Goal: Task Accomplishment & Management: Manage account settings

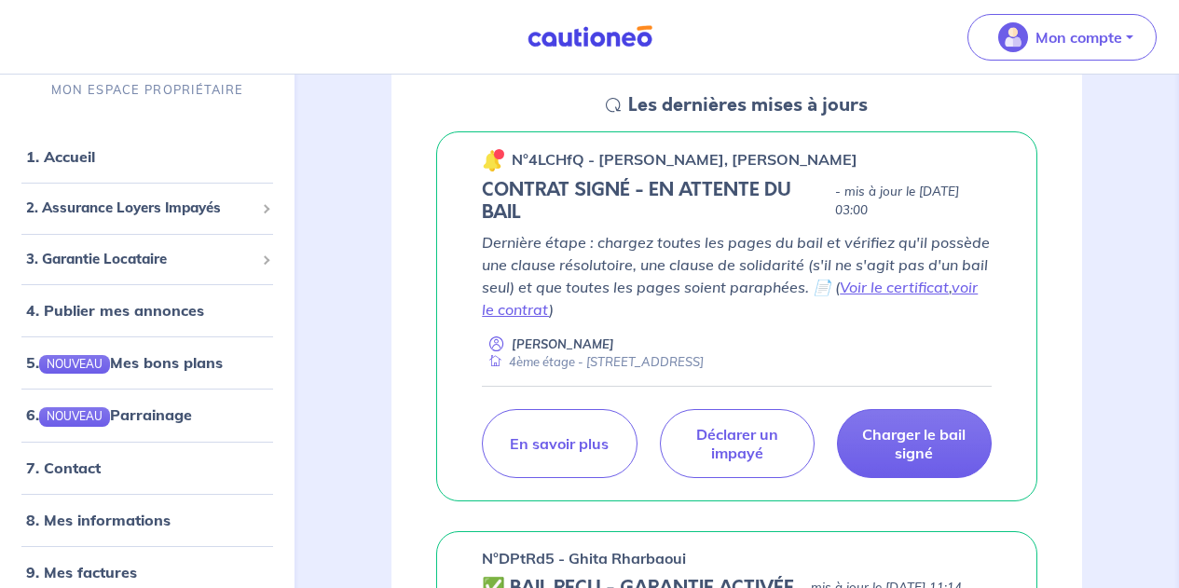
scroll to position [280, 0]
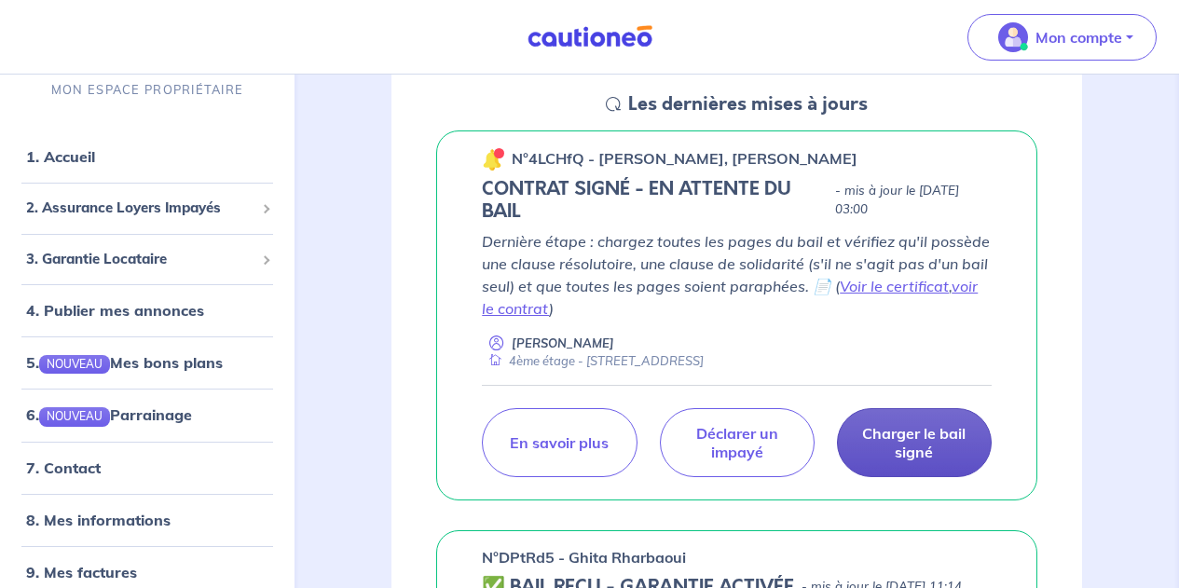
click at [907, 436] on p "Charger le bail signé" at bounding box center [914, 442] width 108 height 37
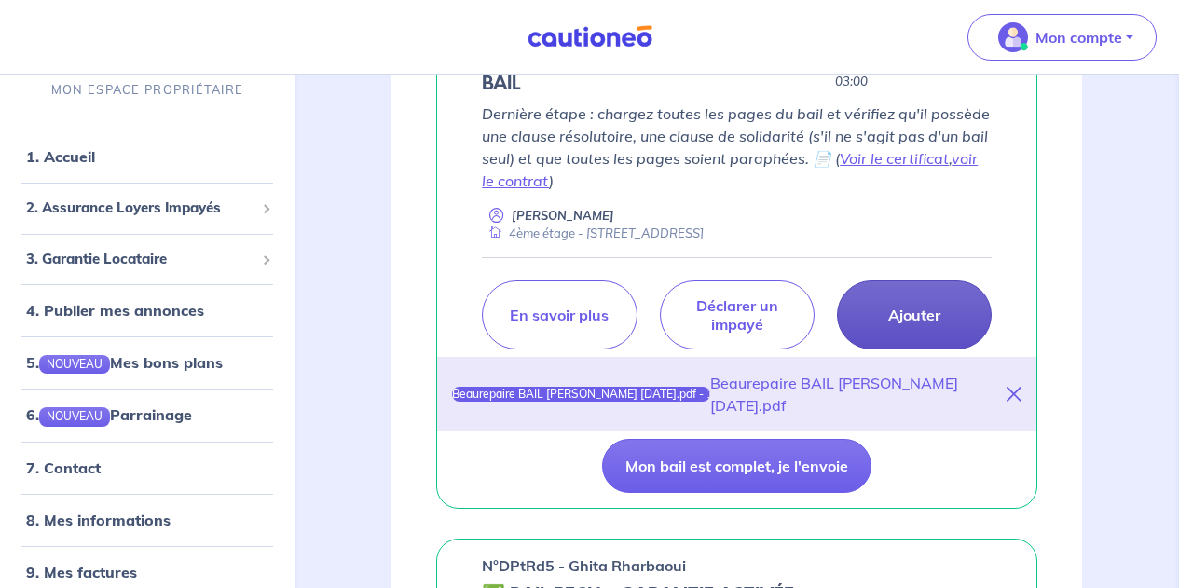
scroll to position [403, 0]
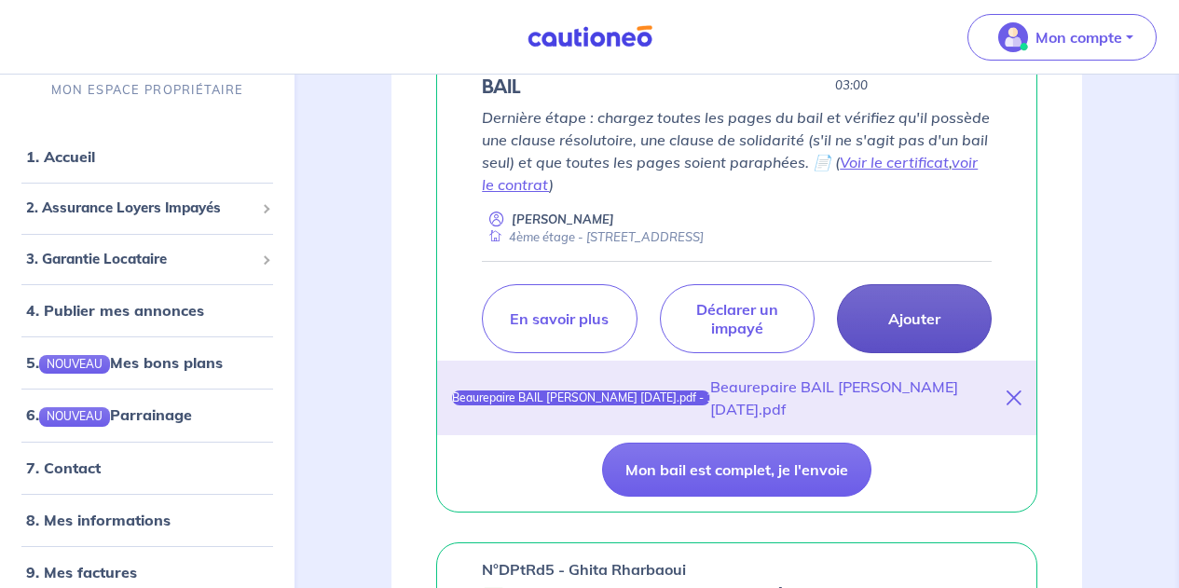
click at [920, 320] on p "Ajouter" at bounding box center [914, 318] width 52 height 19
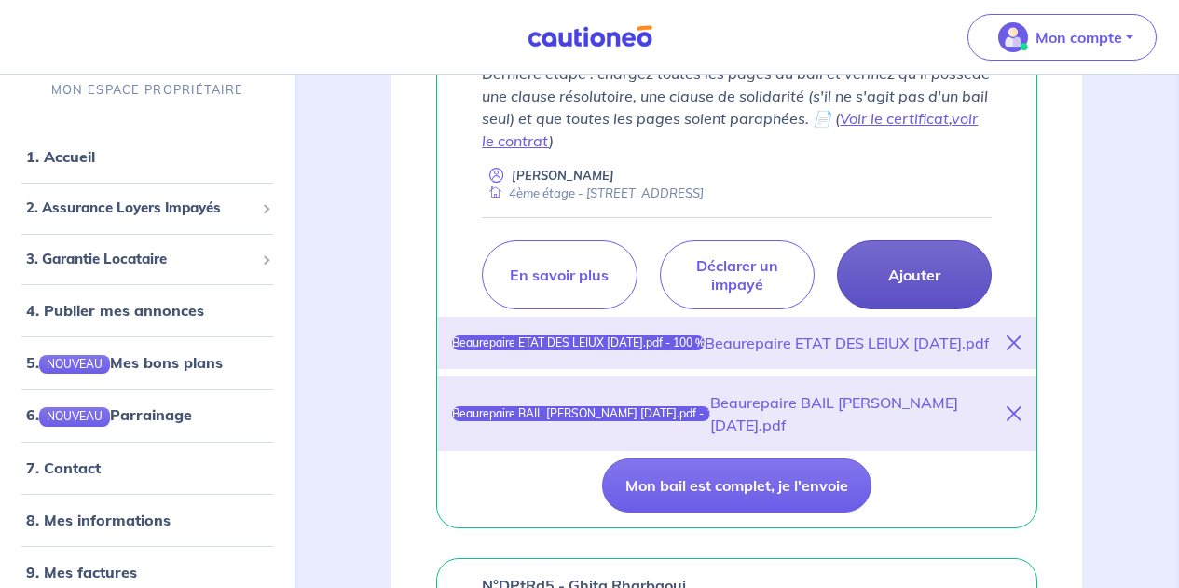
scroll to position [466, 0]
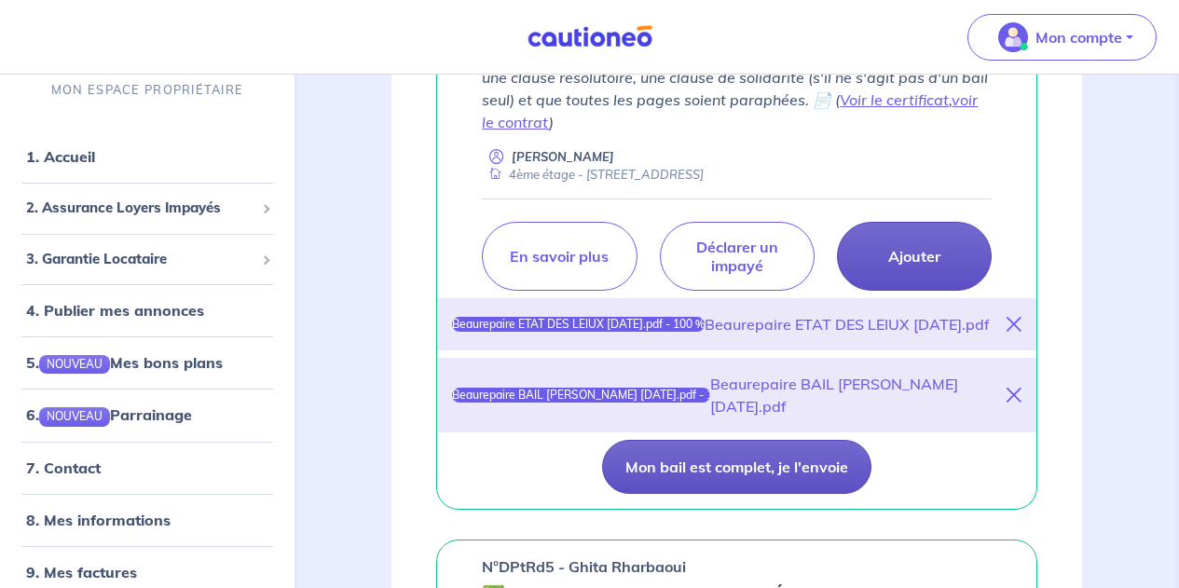
click at [719, 483] on button "Mon bail est complet, je l'envoie" at bounding box center [736, 467] width 269 height 54
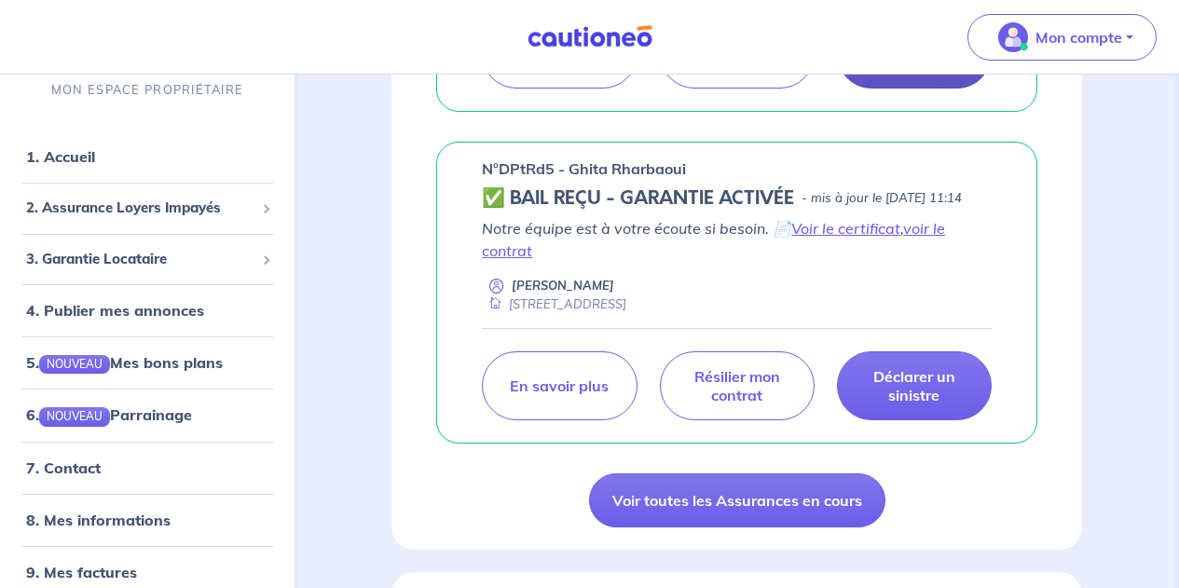
scroll to position [652, 0]
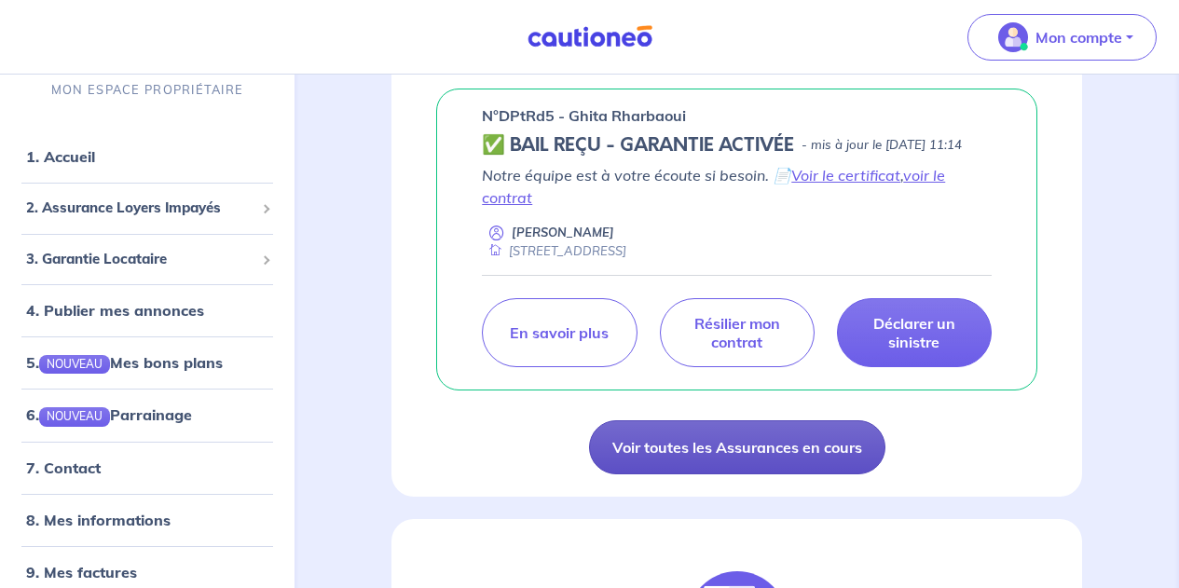
click at [693, 474] on link "Voir toutes les Assurances en cours" at bounding box center [737, 447] width 296 height 54
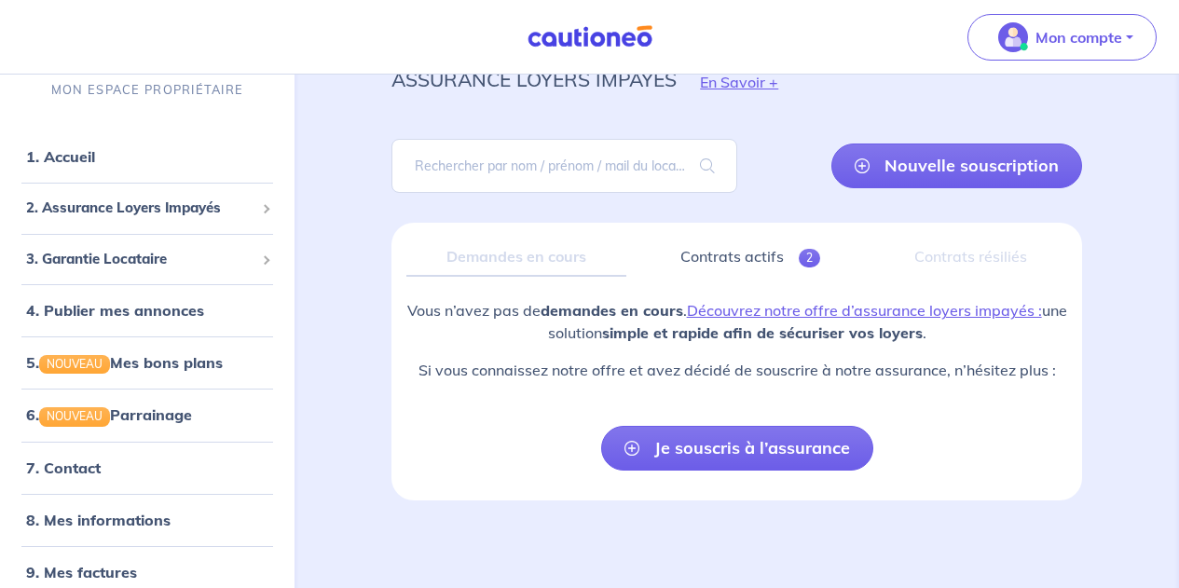
scroll to position [81, 0]
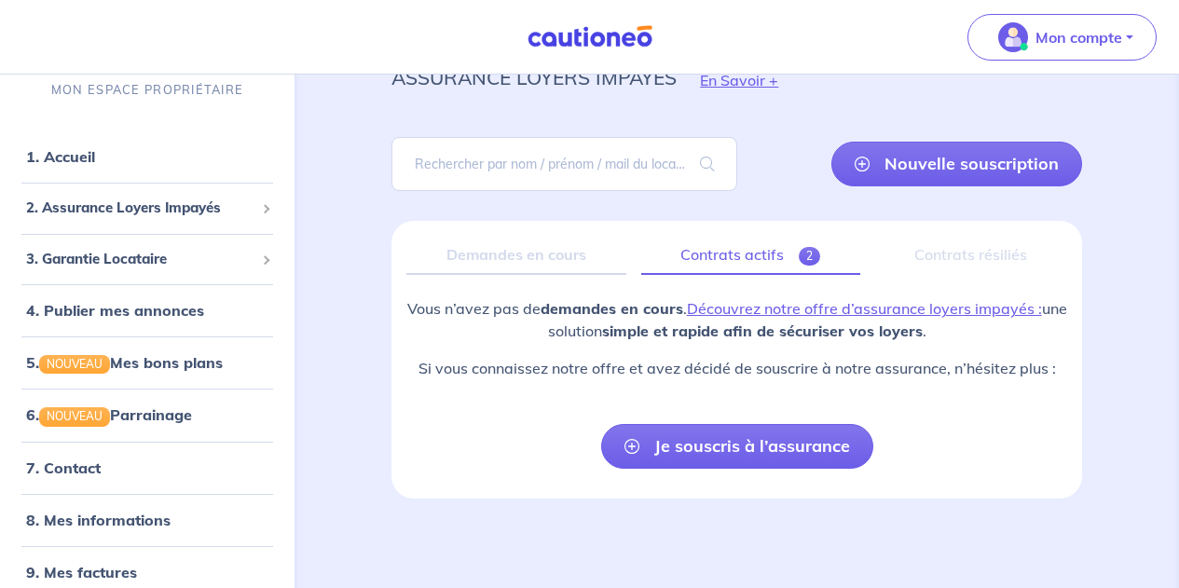
click at [804, 250] on span "2" at bounding box center [808, 256] width 21 height 19
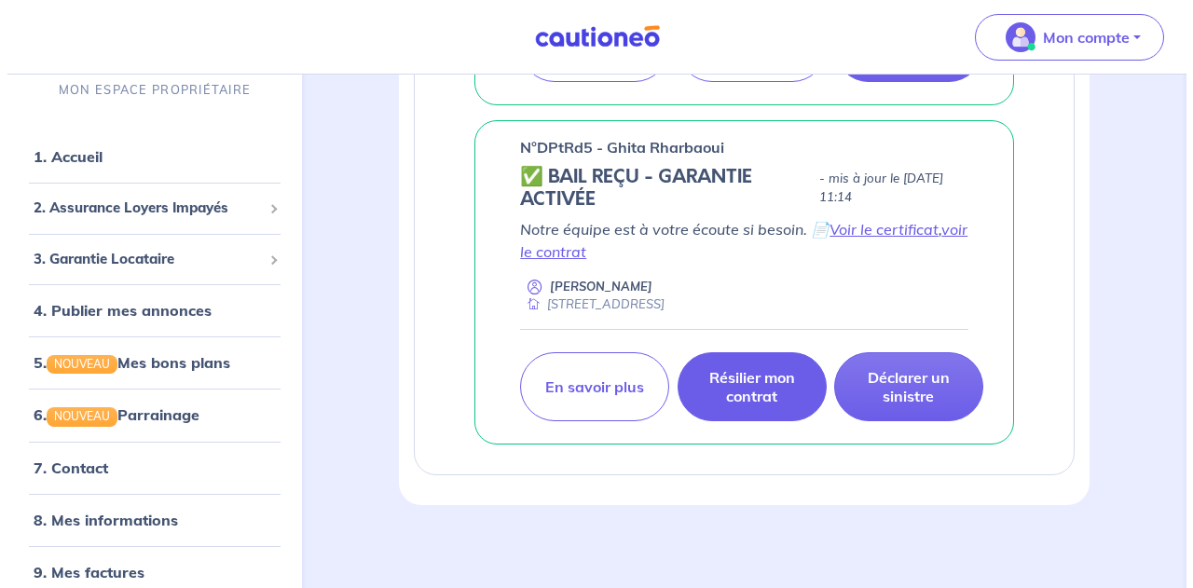
scroll to position [710, 0]
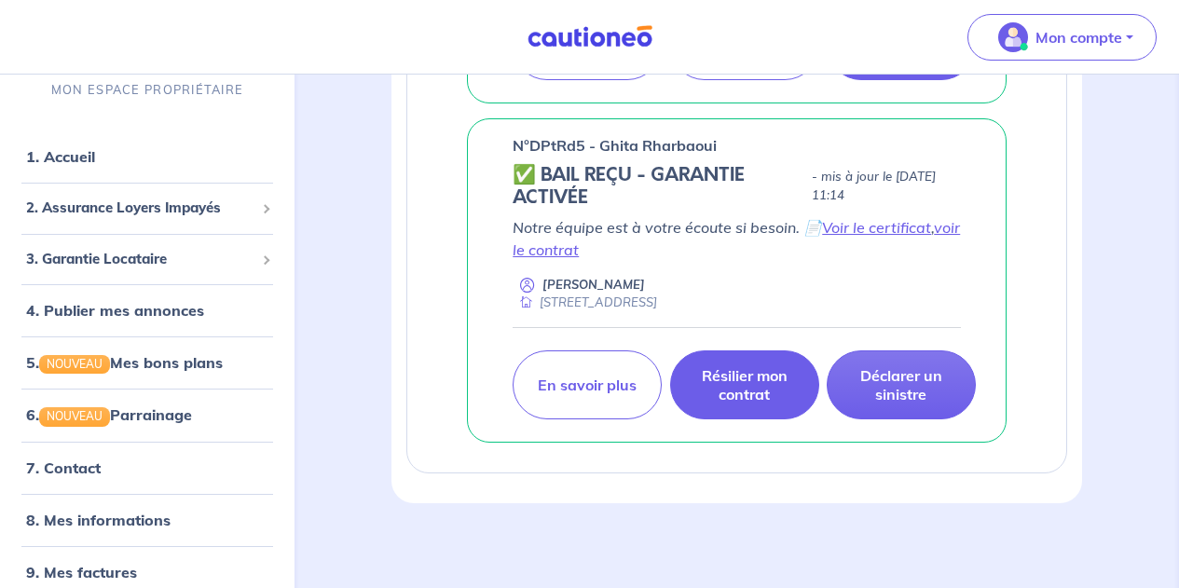
click at [737, 379] on p "Résilier mon contrat" at bounding box center [744, 384] width 102 height 37
click at [747, 385] on p "Résilier mon contrat" at bounding box center [744, 384] width 102 height 37
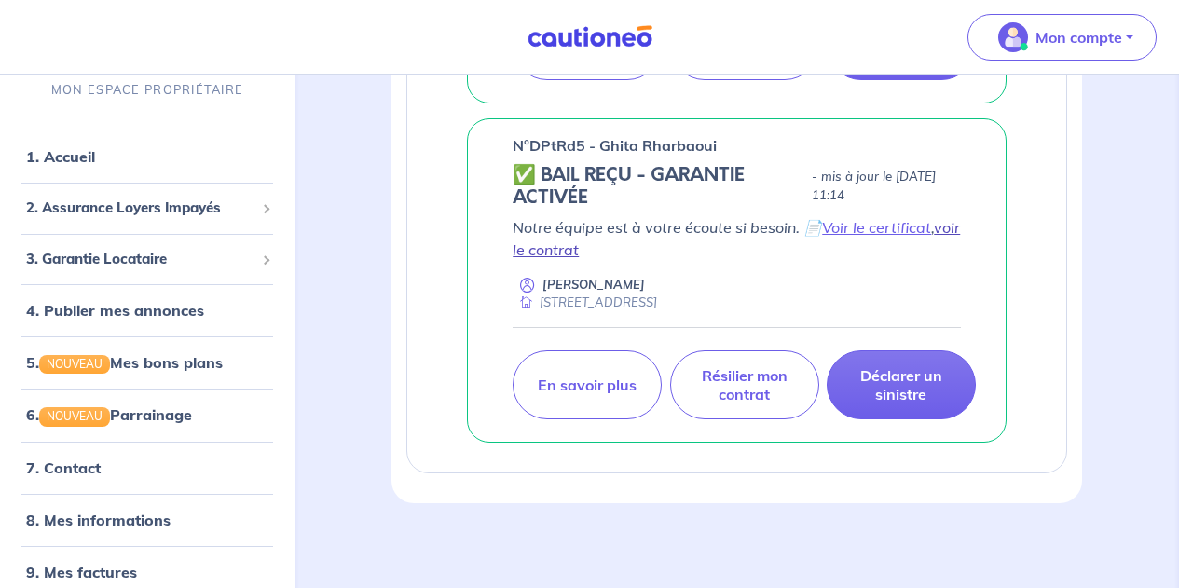
click at [539, 246] on link "voir le contrat" at bounding box center [735, 238] width 447 height 41
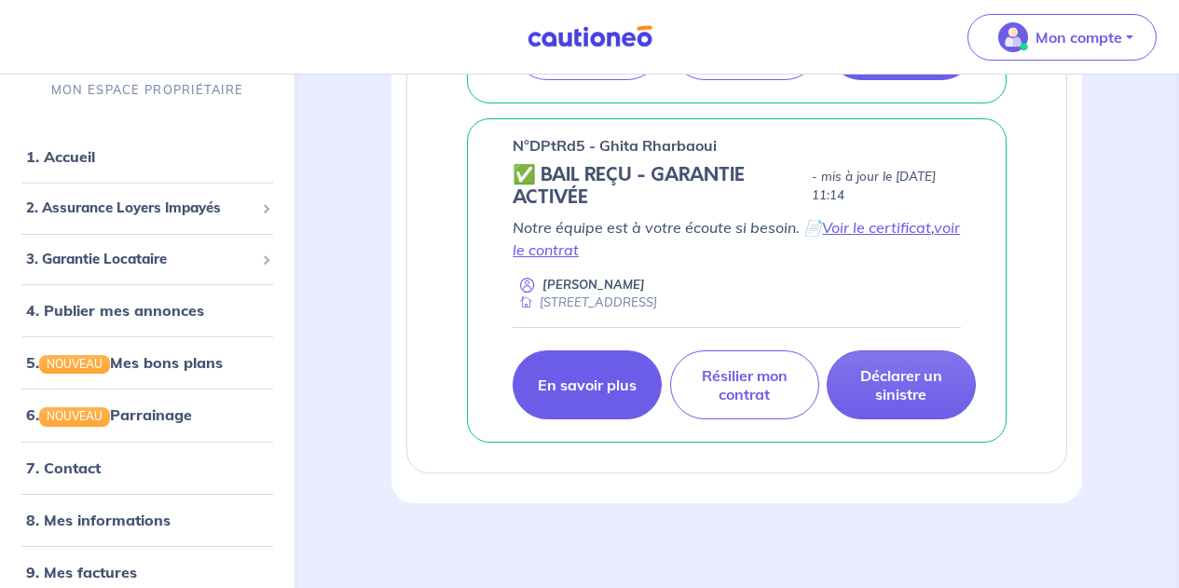
click at [597, 384] on p "En savoir plus" at bounding box center [587, 384] width 99 height 19
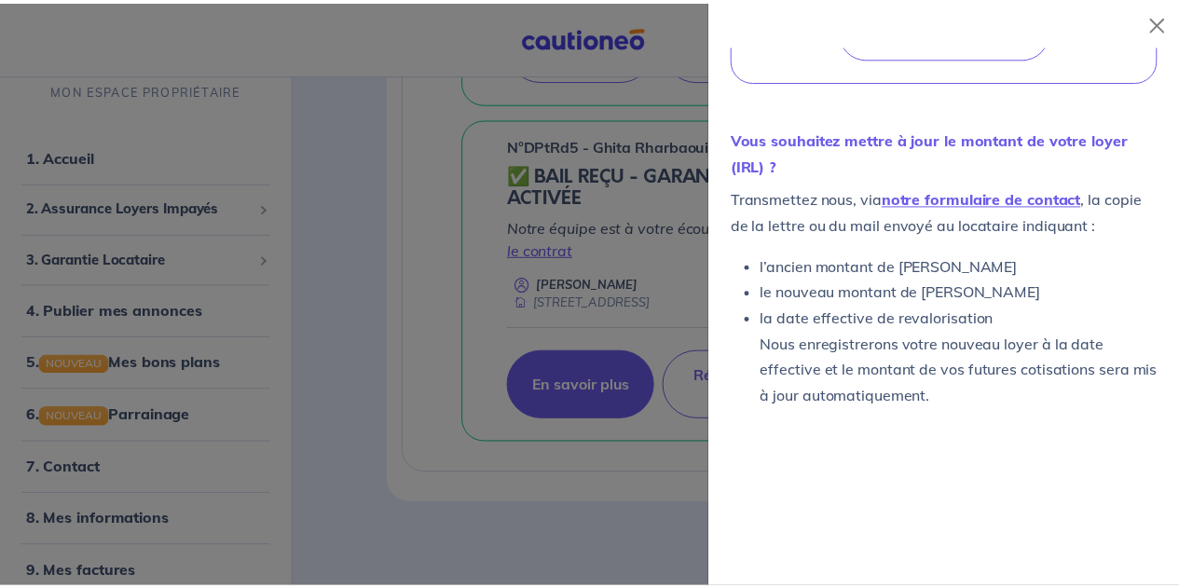
scroll to position [716, 0]
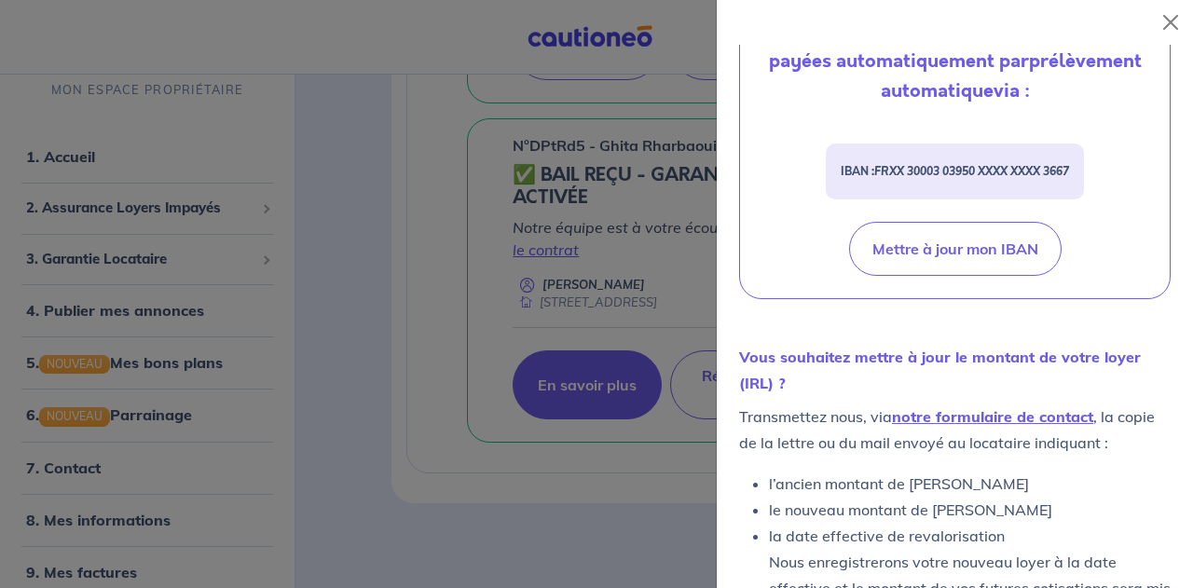
click at [70, 465] on div at bounding box center [596, 294] width 1193 height 588
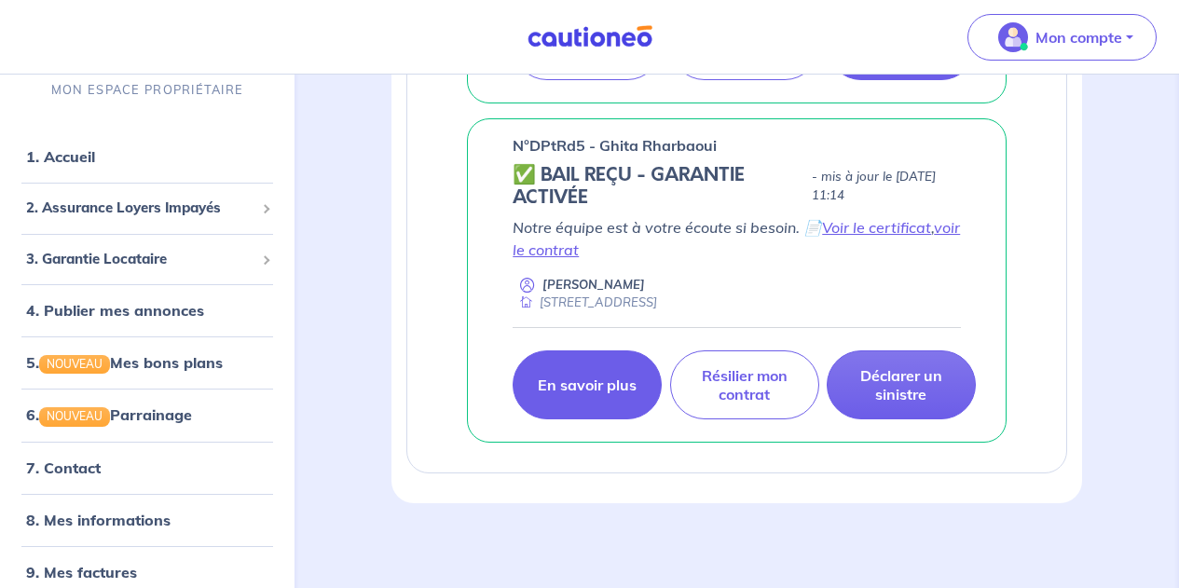
click at [70, 465] on link "7. Contact" at bounding box center [63, 467] width 75 height 19
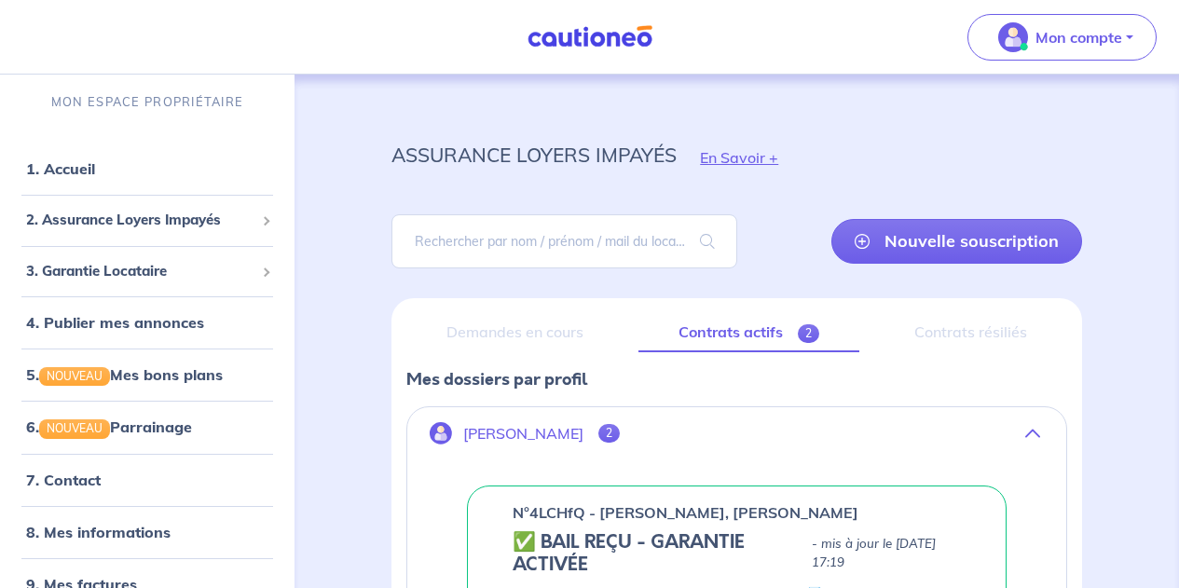
scroll to position [0, 0]
